Goal: Browse casually

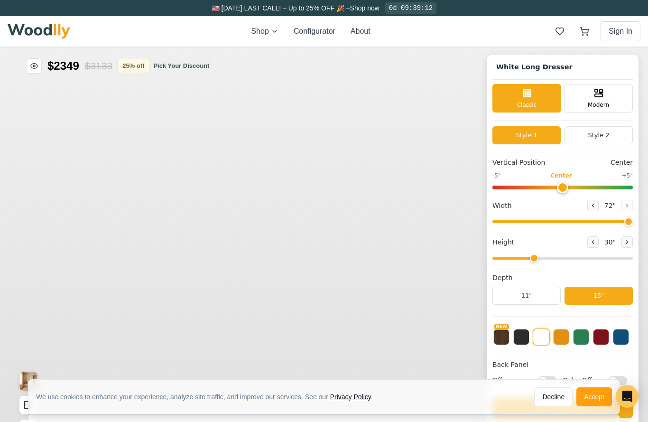
type input "72"
type input "3"
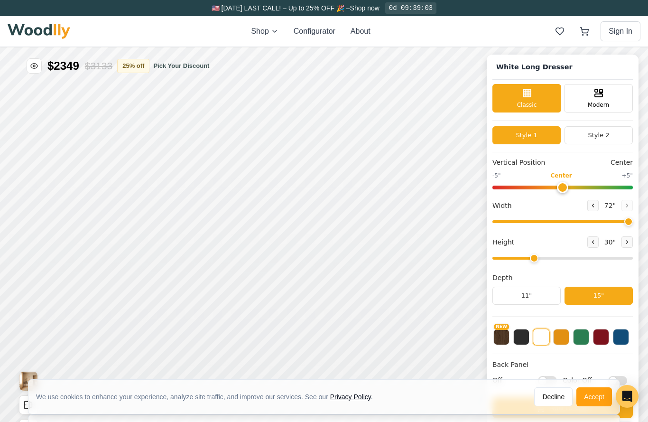
click at [31, 28] on img at bounding box center [39, 31] width 63 height 15
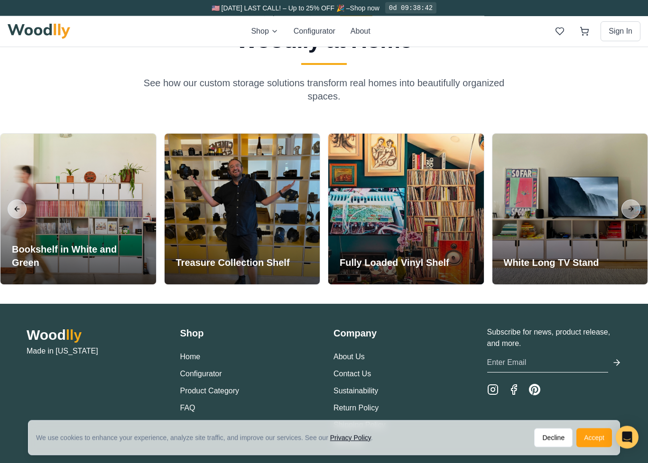
scroll to position [2215, 0]
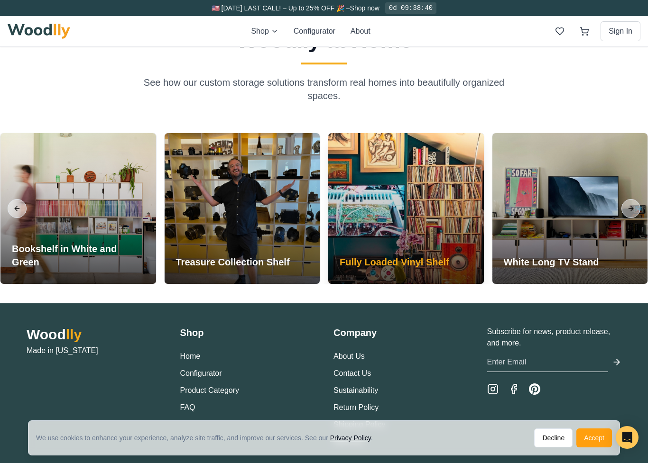
click at [428, 261] on h3 "Fully Loaded Vinyl Shelf" at bounding box center [395, 262] width 110 height 13
click at [422, 231] on div at bounding box center [406, 208] width 156 height 151
click at [389, 261] on h3 "Fully Loaded Vinyl Shelf" at bounding box center [395, 262] width 110 height 13
click at [430, 239] on div at bounding box center [406, 208] width 156 height 151
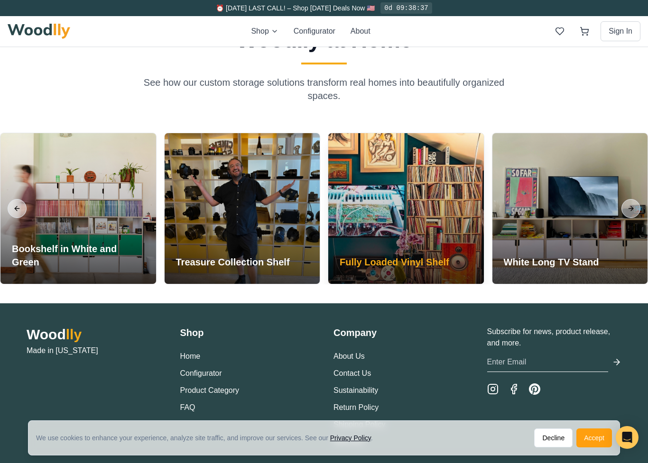
click at [444, 208] on div at bounding box center [406, 208] width 156 height 151
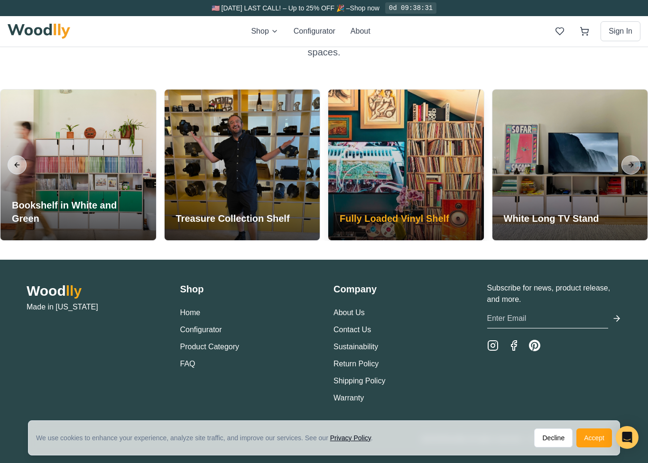
scroll to position [2262, 0]
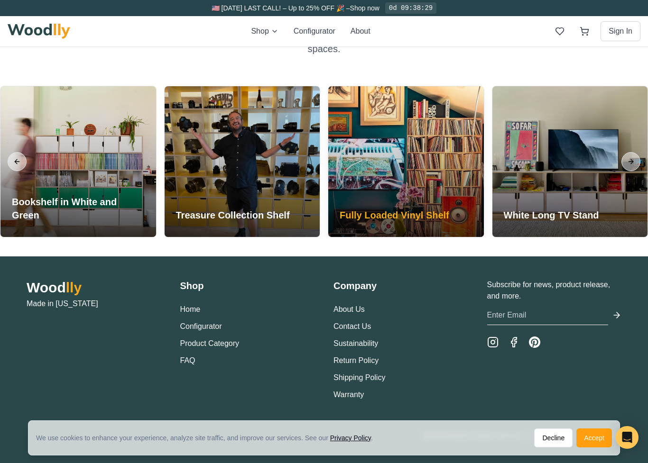
click at [426, 219] on h3 "Fully Loaded Vinyl Shelf" at bounding box center [395, 215] width 110 height 13
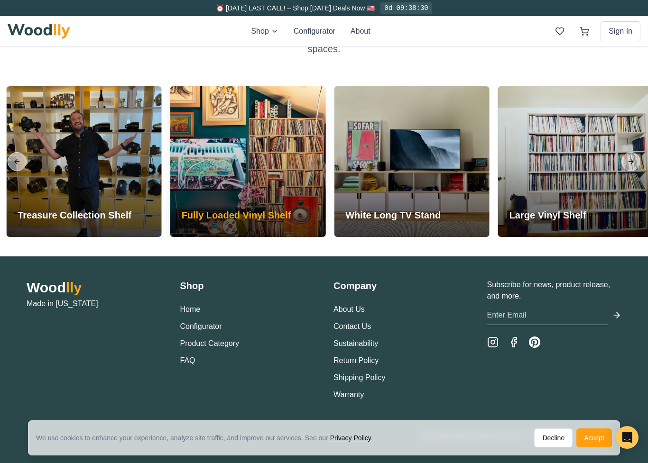
scroll to position [2246, 0]
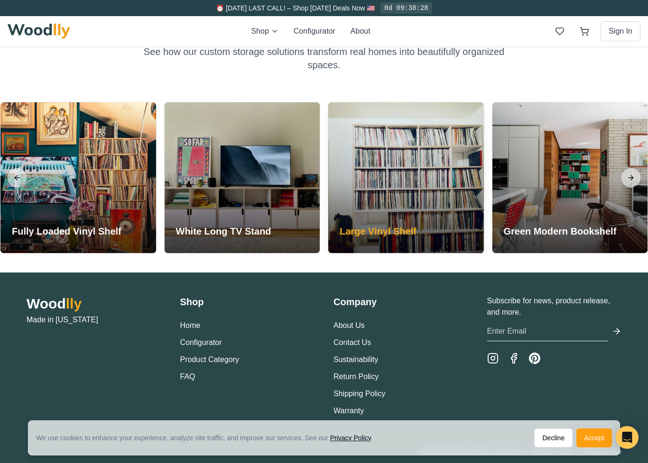
click at [450, 222] on div at bounding box center [406, 177] width 156 height 151
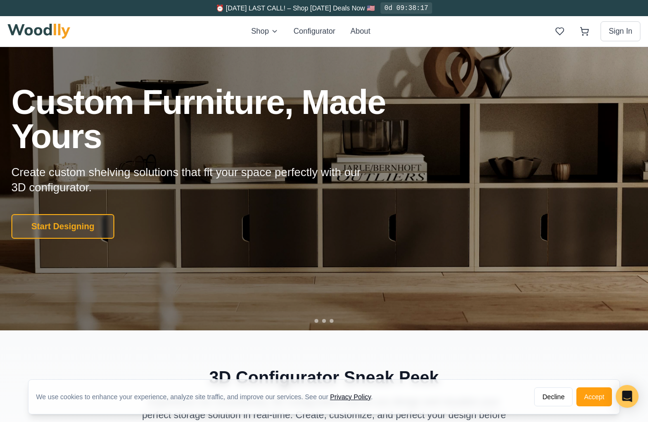
scroll to position [0, 0]
